Goal: Information Seeking & Learning: Learn about a topic

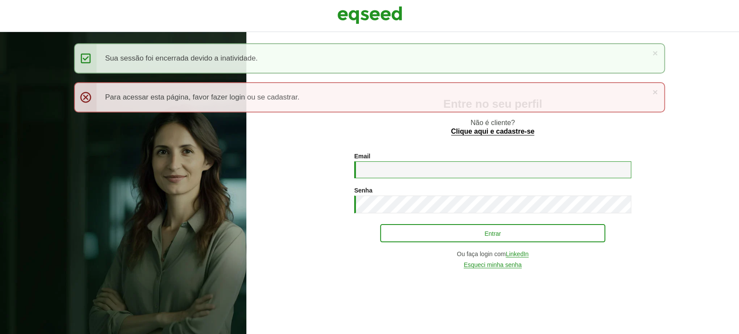
type input "**********"
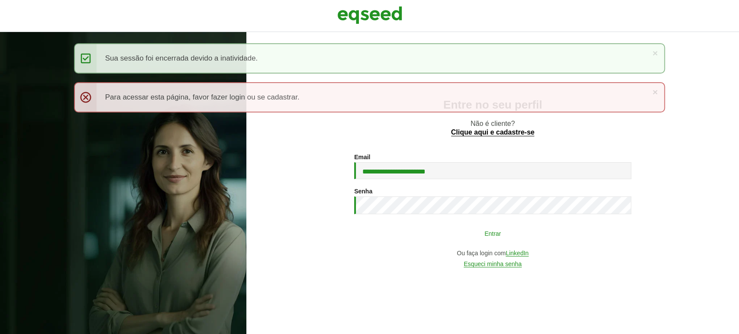
click at [434, 226] on button "Entrar" at bounding box center [492, 233] width 225 height 16
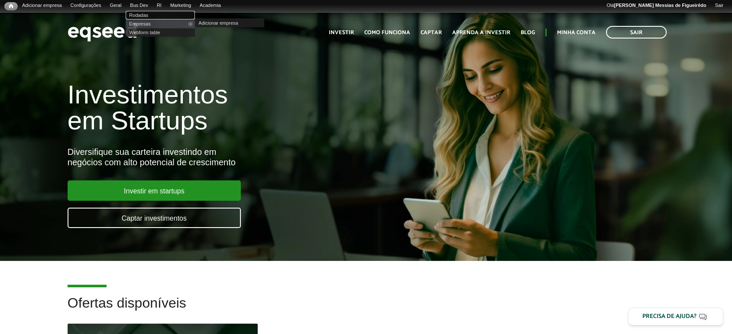
click at [149, 16] on link "Rodadas" at bounding box center [160, 15] width 69 height 9
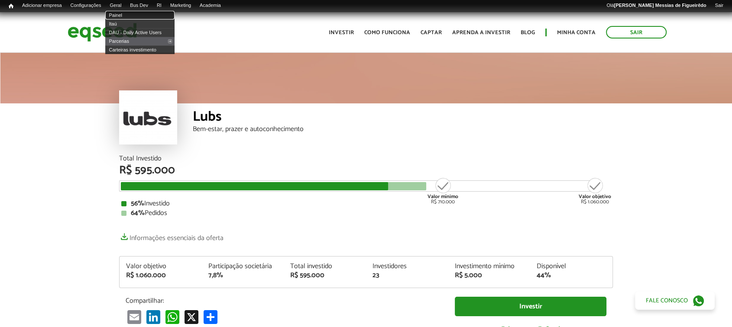
click at [121, 13] on link "Painel" at bounding box center [139, 15] width 69 height 9
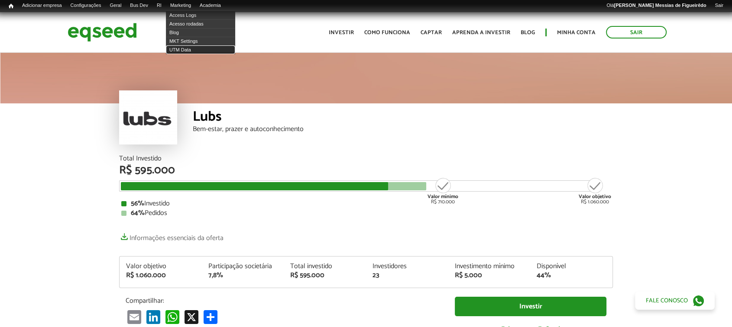
click at [187, 49] on link "UTM Data" at bounding box center [200, 49] width 69 height 9
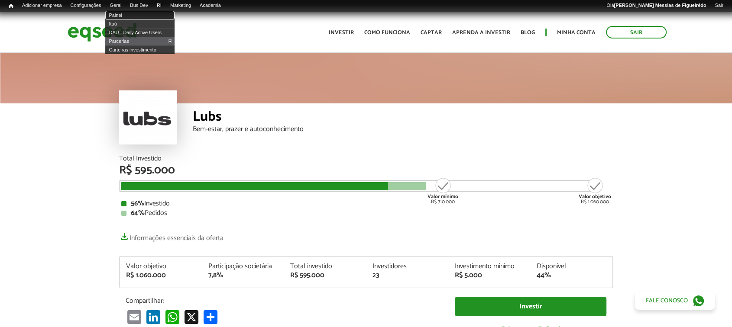
click at [120, 14] on link "Painel" at bounding box center [139, 15] width 69 height 9
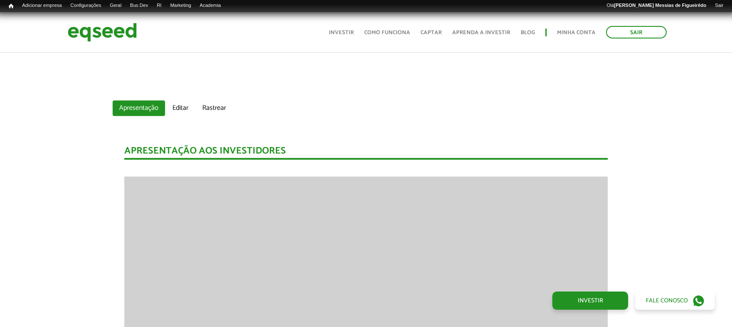
scroll to position [576, 0]
click at [186, 110] on link "Editar" at bounding box center [180, 107] width 29 height 16
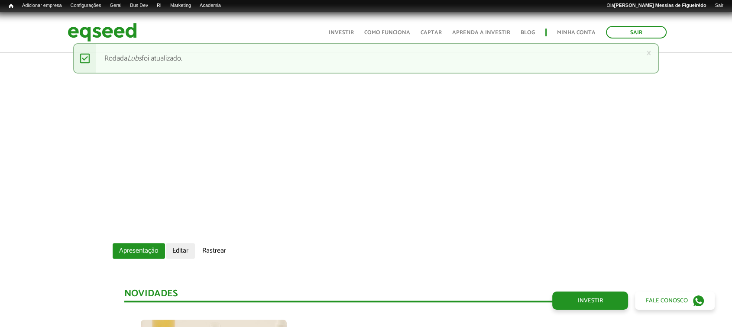
scroll to position [433, 0]
click at [178, 249] on link "Editar" at bounding box center [180, 251] width 29 height 16
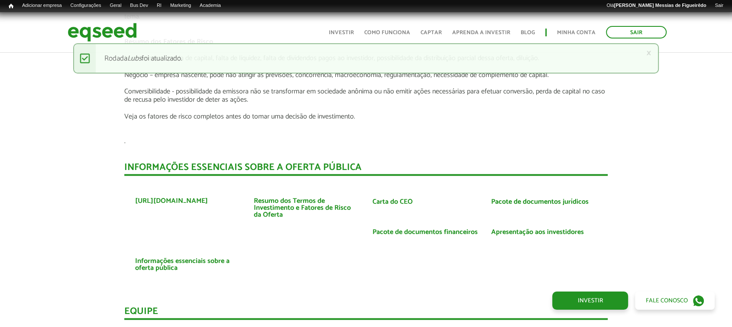
scroll to position [1684, 0]
click at [398, 198] on link "Carta do CEO" at bounding box center [392, 201] width 40 height 7
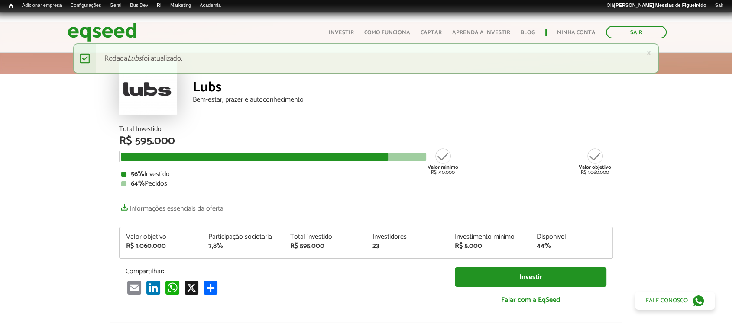
scroll to position [0, 0]
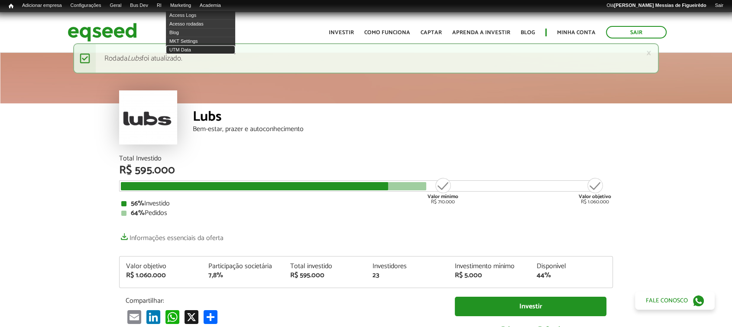
click at [187, 50] on link "UTM Data" at bounding box center [200, 49] width 69 height 9
